Goal: Information Seeking & Learning: Check status

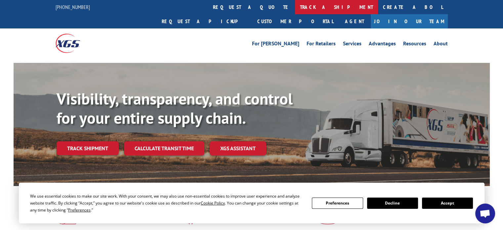
click at [295, 11] on link "track a shipment" at bounding box center [336, 7] width 83 height 14
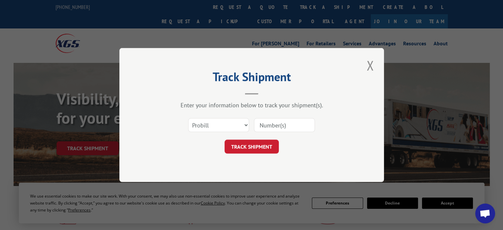
click at [263, 119] on input at bounding box center [284, 125] width 61 height 14
paste input "17534451"
type input "17534451"
click at [266, 144] on button "TRACK SHIPMENT" at bounding box center [252, 147] width 54 height 14
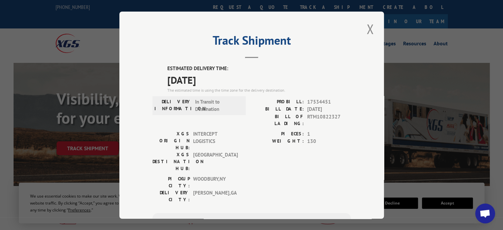
drag, startPoint x: 368, startPoint y: 26, endPoint x: 363, endPoint y: 25, distance: 5.5
click at [368, 26] on button "Close modal" at bounding box center [369, 29] width 11 height 18
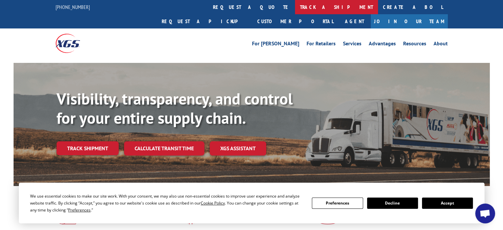
click at [295, 7] on link "track a shipment" at bounding box center [336, 7] width 83 height 14
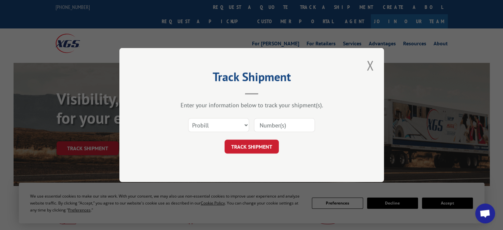
click at [278, 125] on input at bounding box center [284, 125] width 61 height 14
paste input "17538921"
type input "17538921"
click at [258, 150] on button "TRACK SHIPMENT" at bounding box center [252, 147] width 54 height 14
